Goal: Task Accomplishment & Management: Complete application form

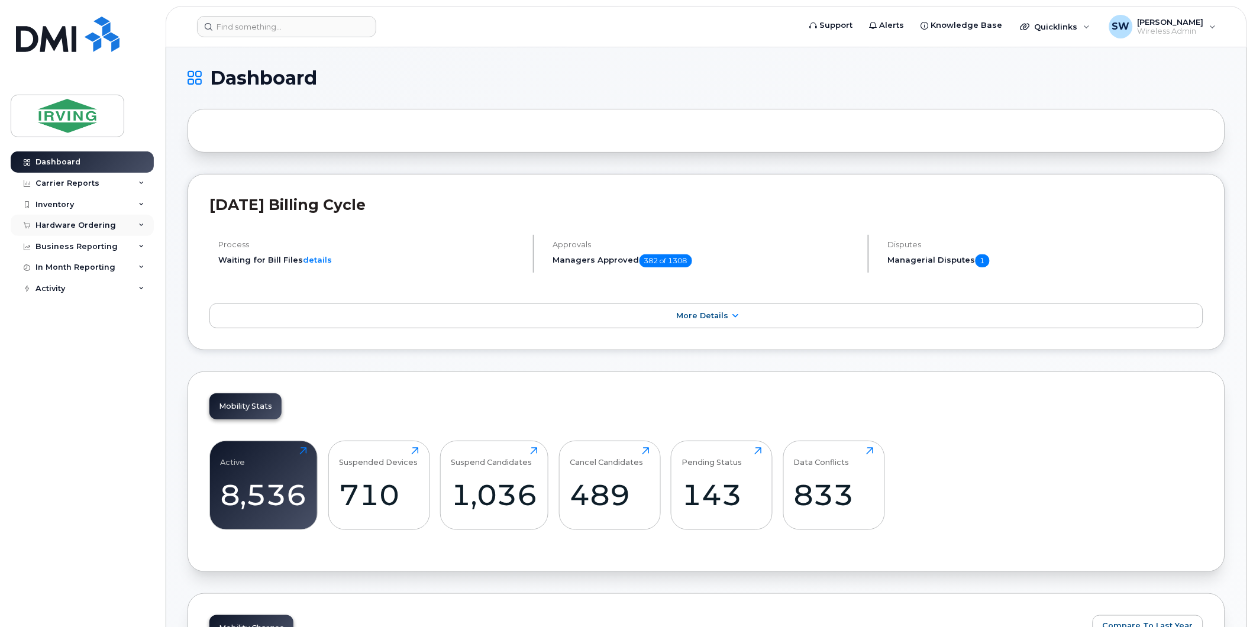
click at [71, 225] on div "Hardware Ordering" at bounding box center [75, 225] width 80 height 9
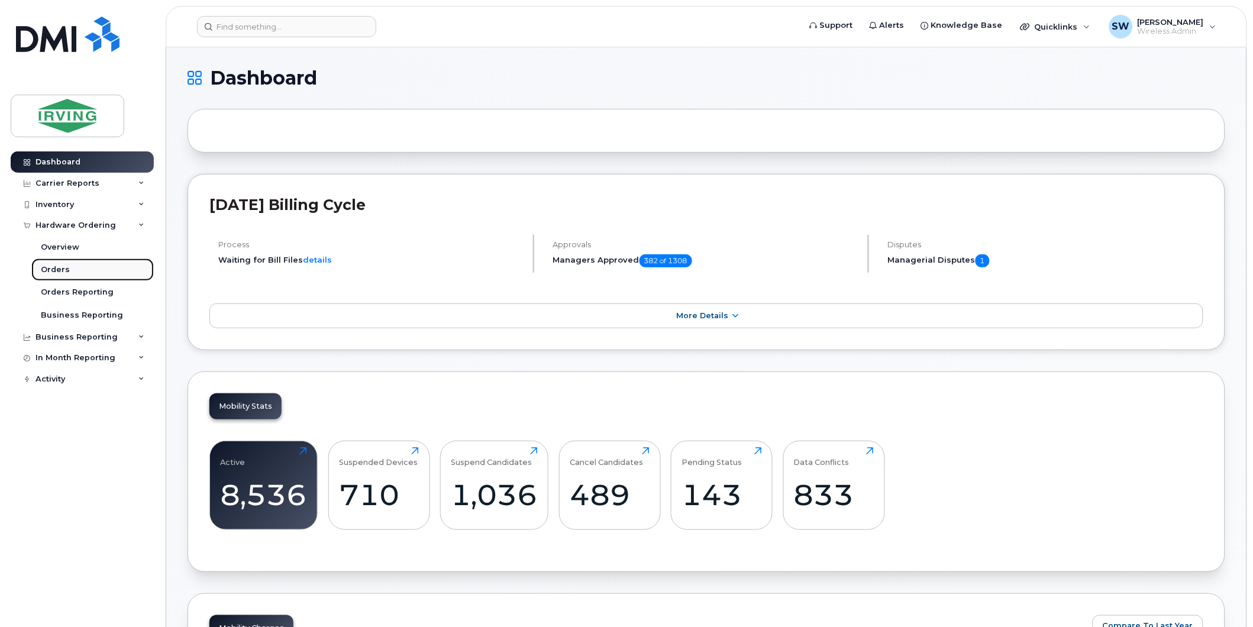
click at [55, 273] on div "Orders" at bounding box center [55, 269] width 29 height 11
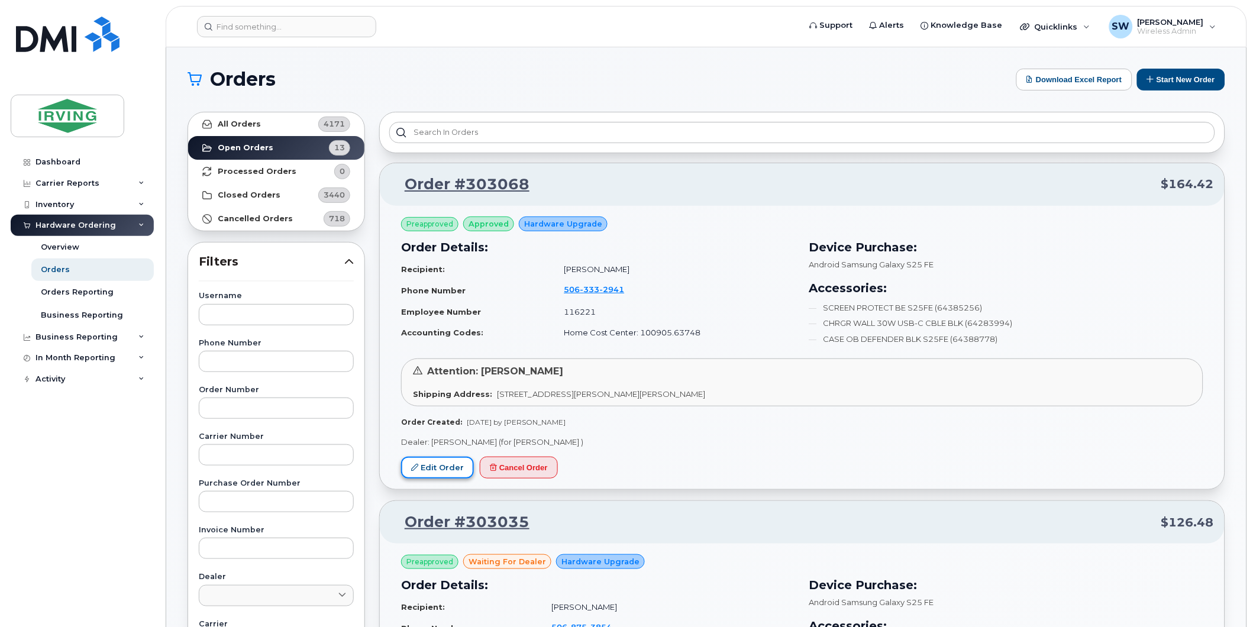
click at [439, 468] on link "Edit Order" at bounding box center [437, 468] width 73 height 22
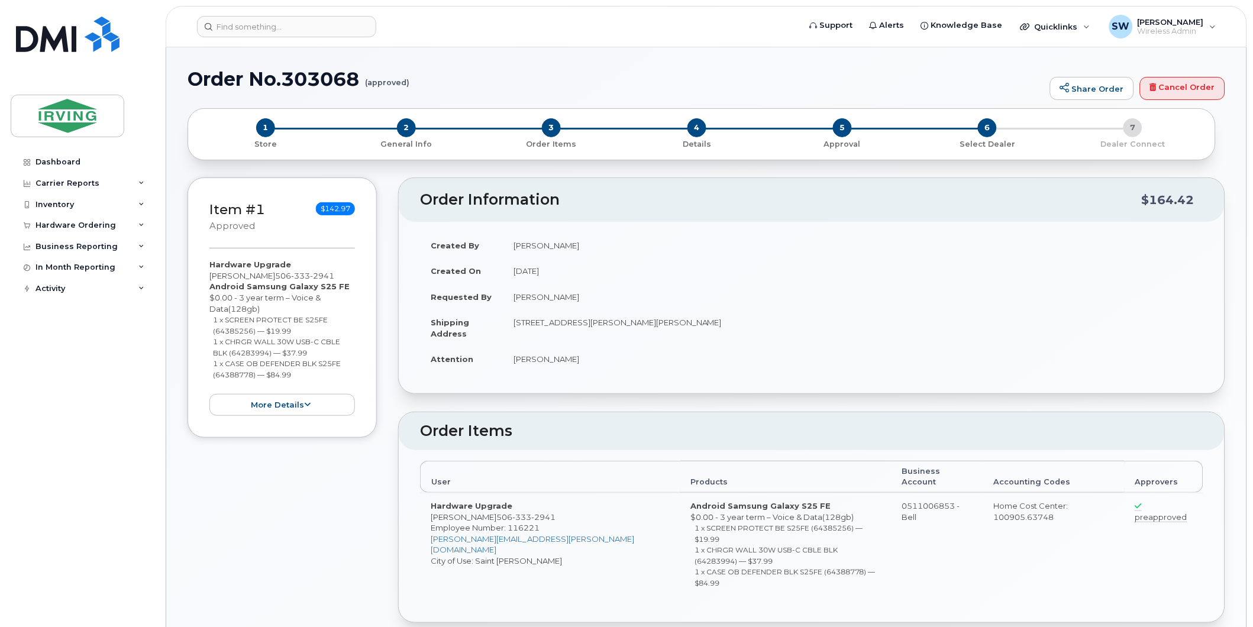
radio input "true"
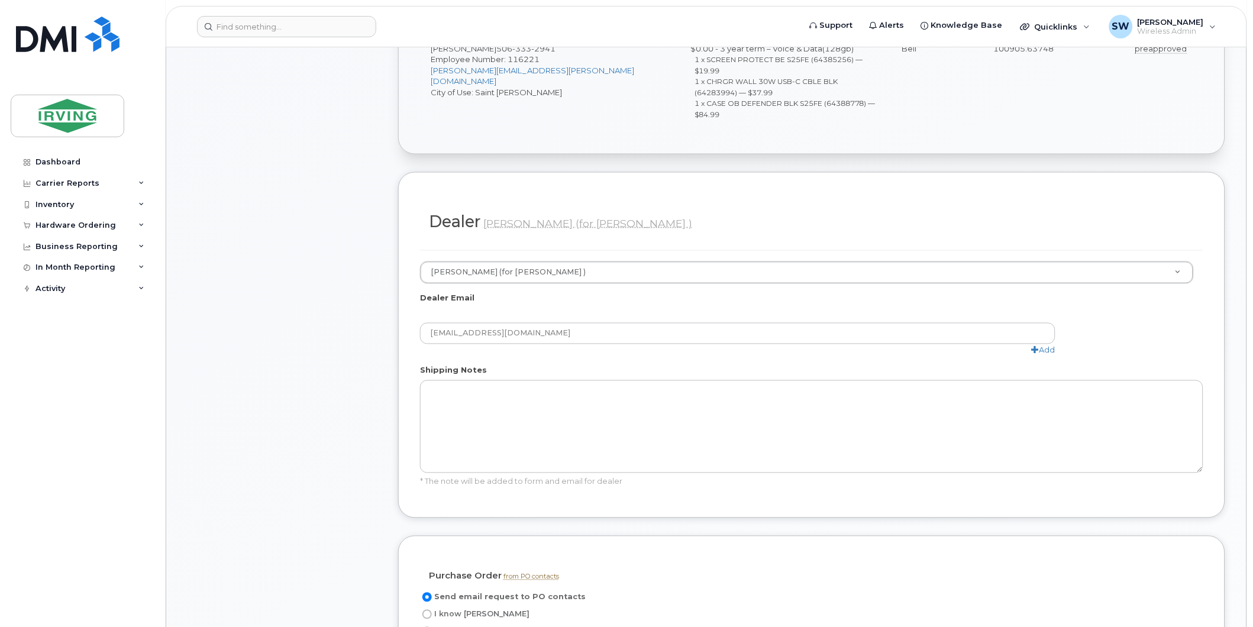
scroll to position [788, 0]
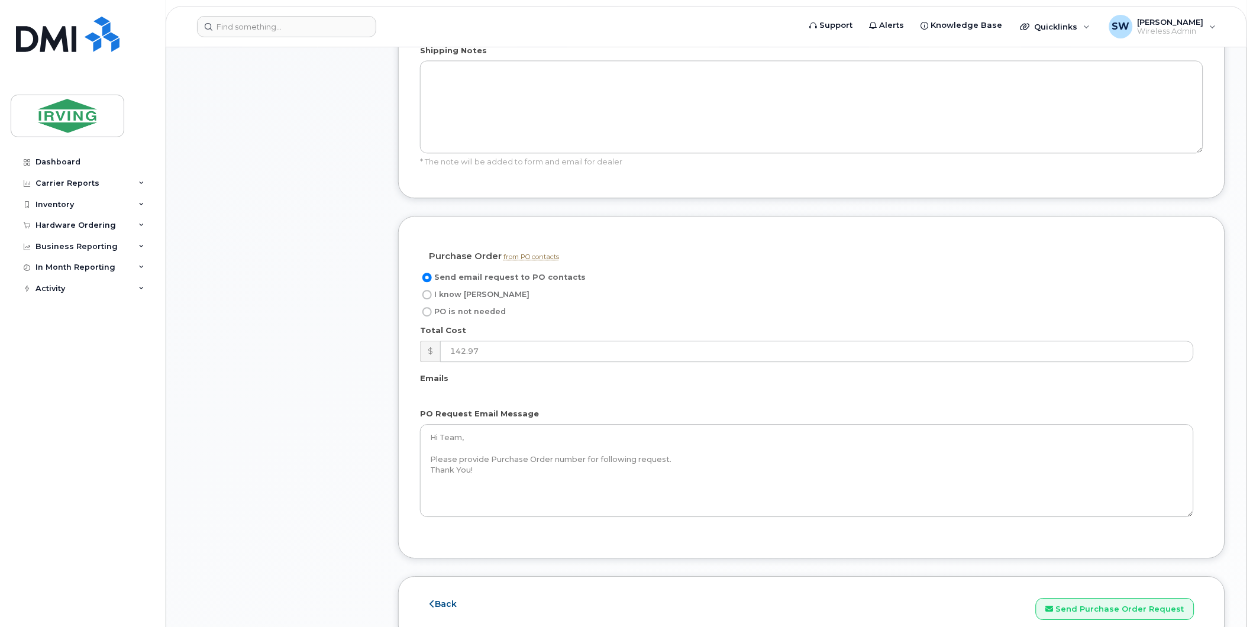
click at [425, 290] on input "I know [PERSON_NAME]" at bounding box center [426, 294] width 9 height 9
radio input "true"
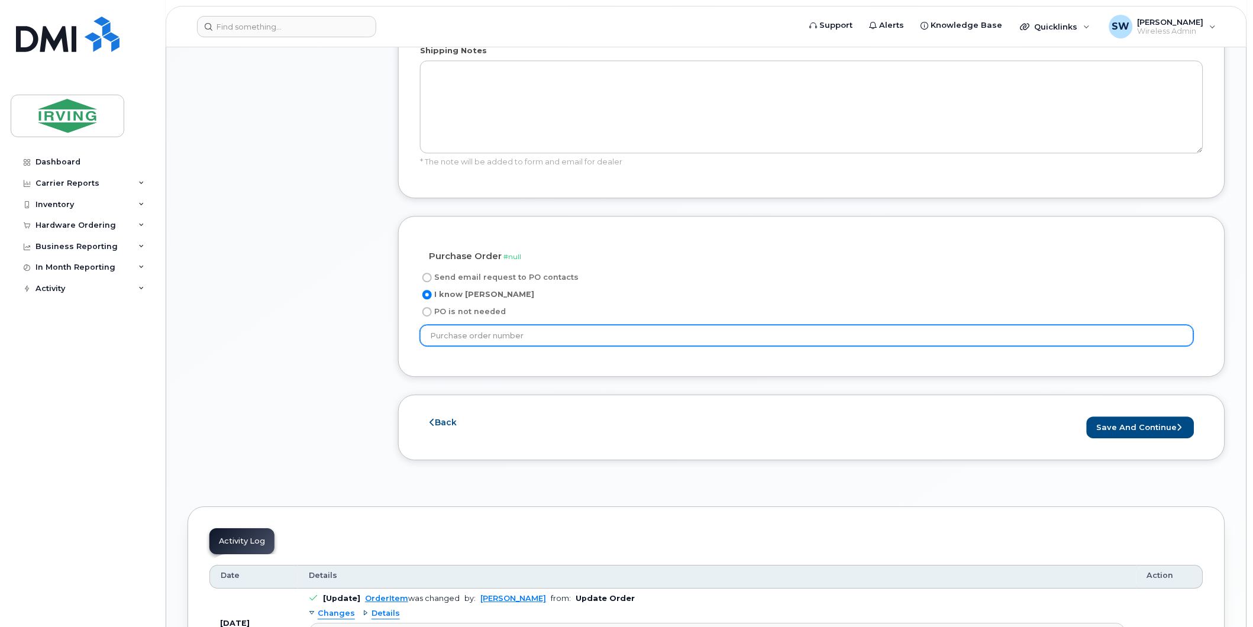
click at [506, 325] on input "text" at bounding box center [807, 335] width 774 height 21
type input "184889"
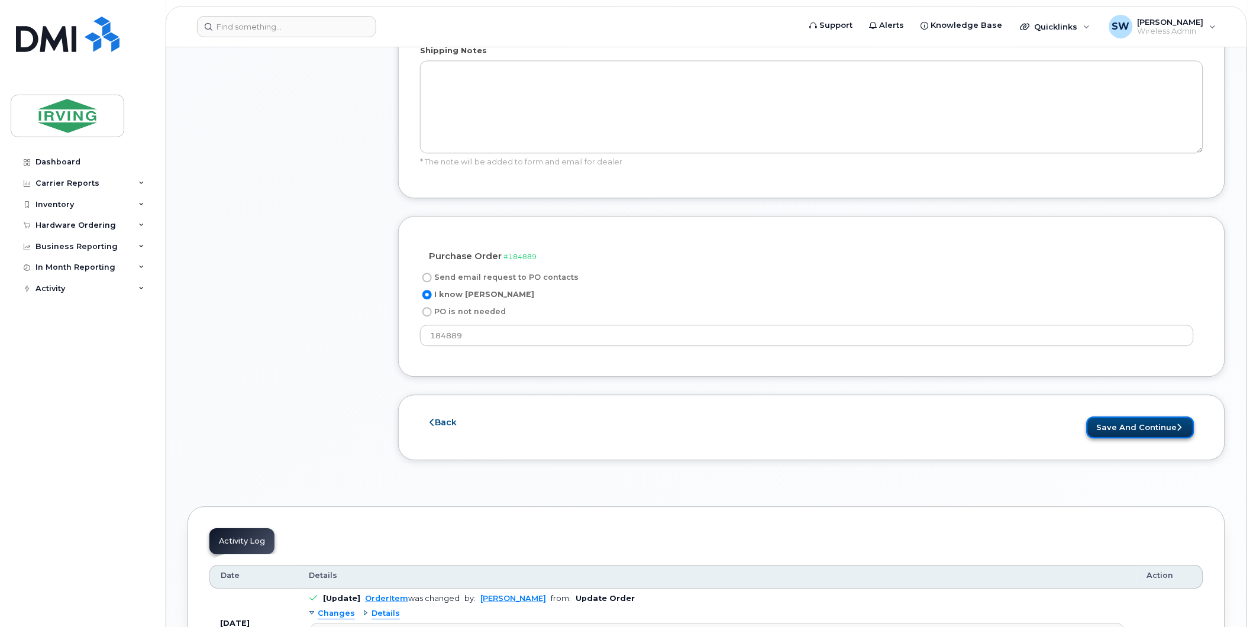
click at [1166, 416] on button "Save and Continue" at bounding box center [1141, 427] width 108 height 22
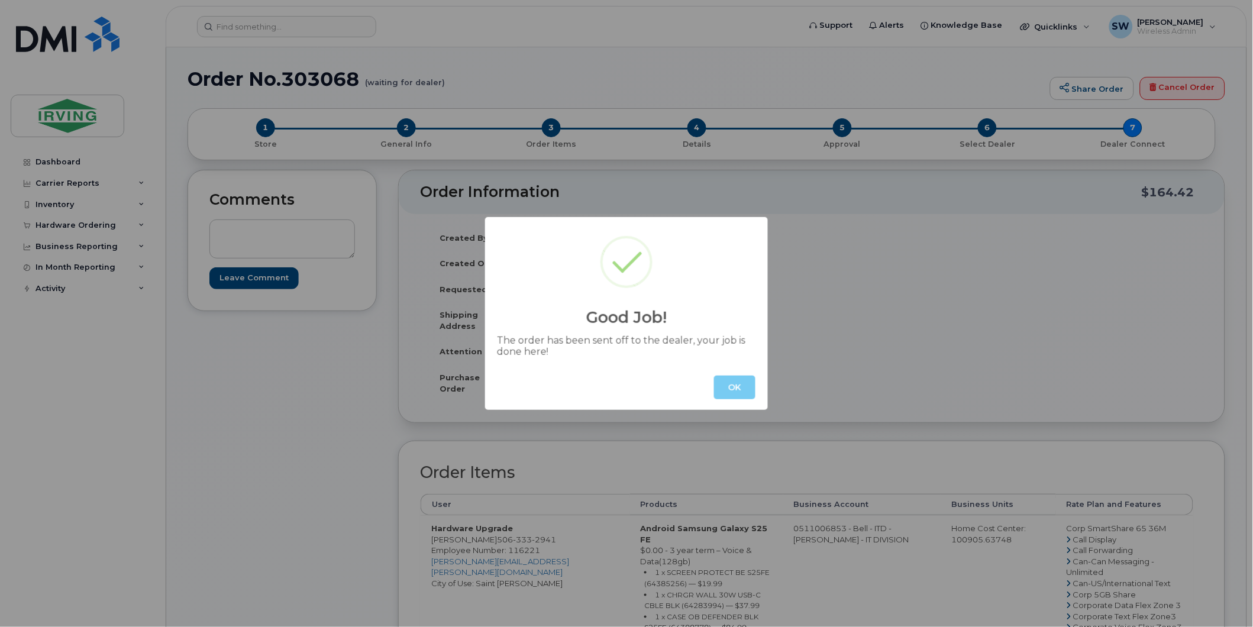
click at [744, 389] on button "OK" at bounding box center [734, 388] width 41 height 24
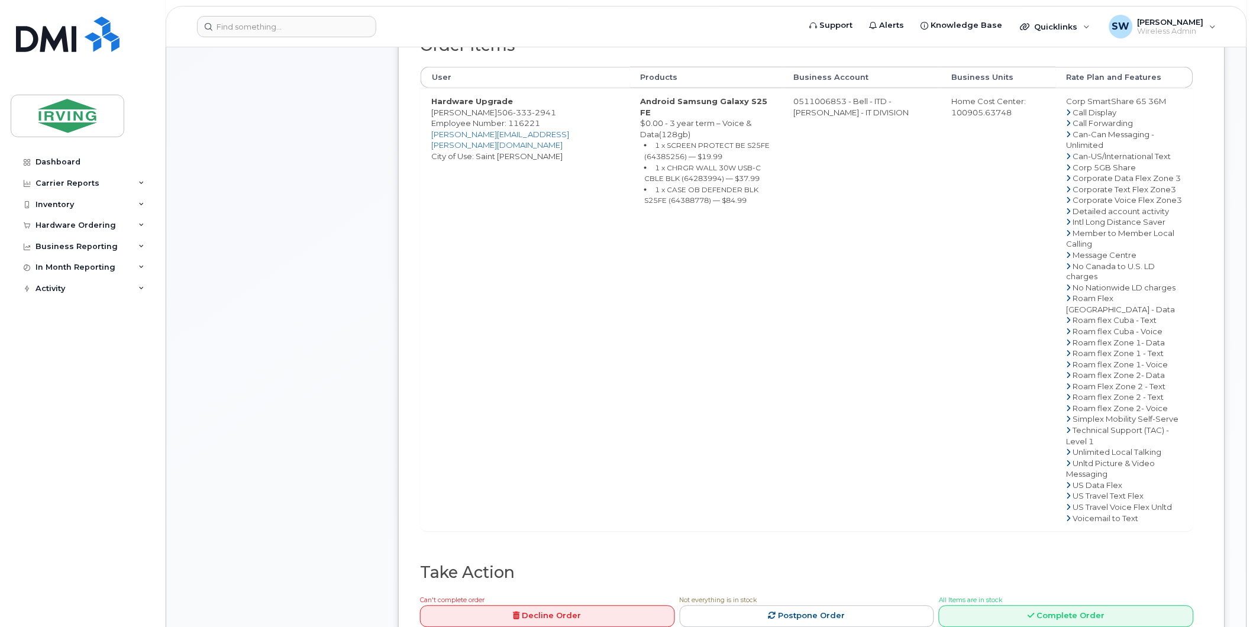
scroll to position [525, 0]
